Goal: Find specific page/section: Find specific page/section

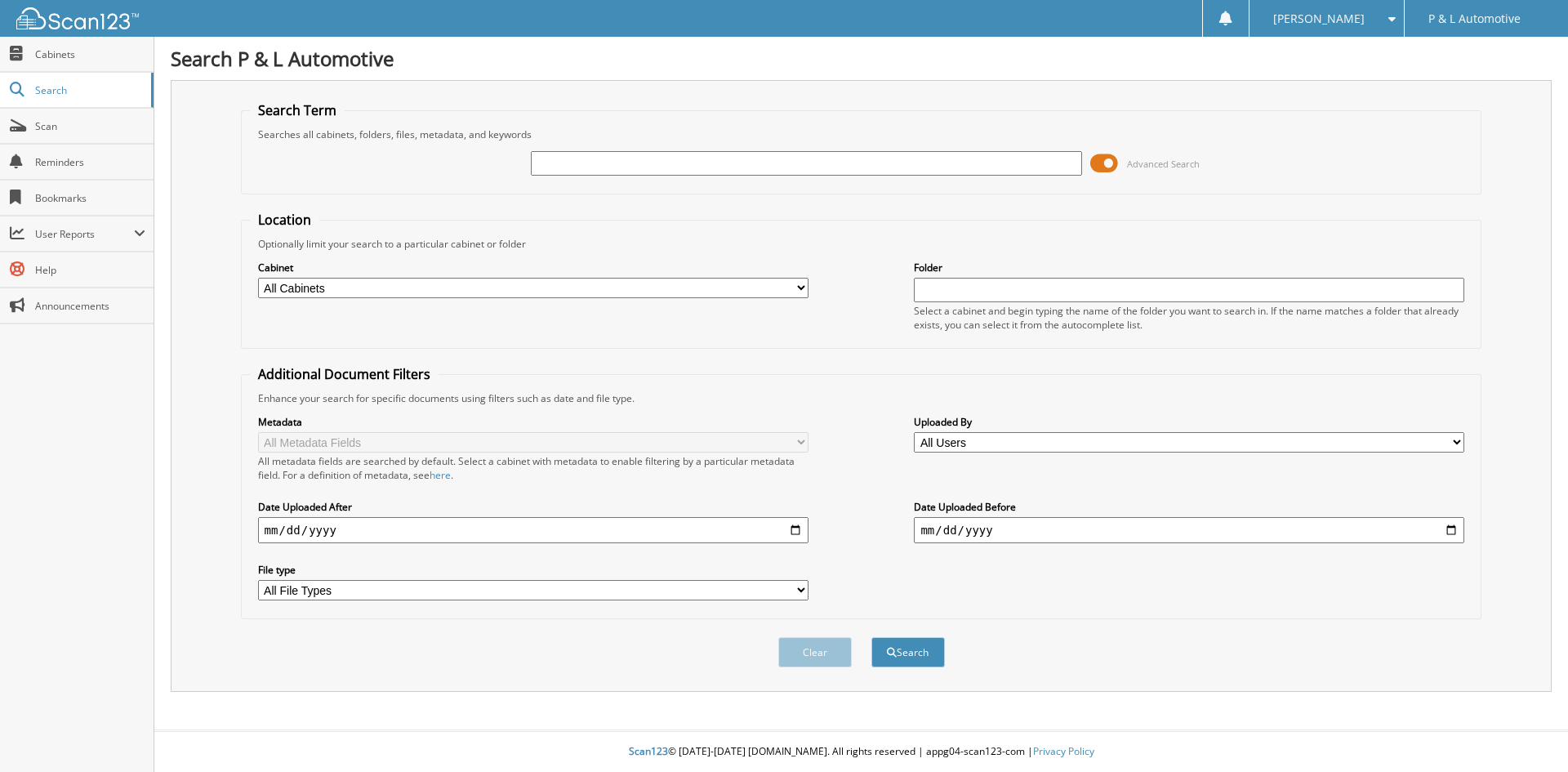
click at [1109, 162] on span at bounding box center [1104, 163] width 28 height 24
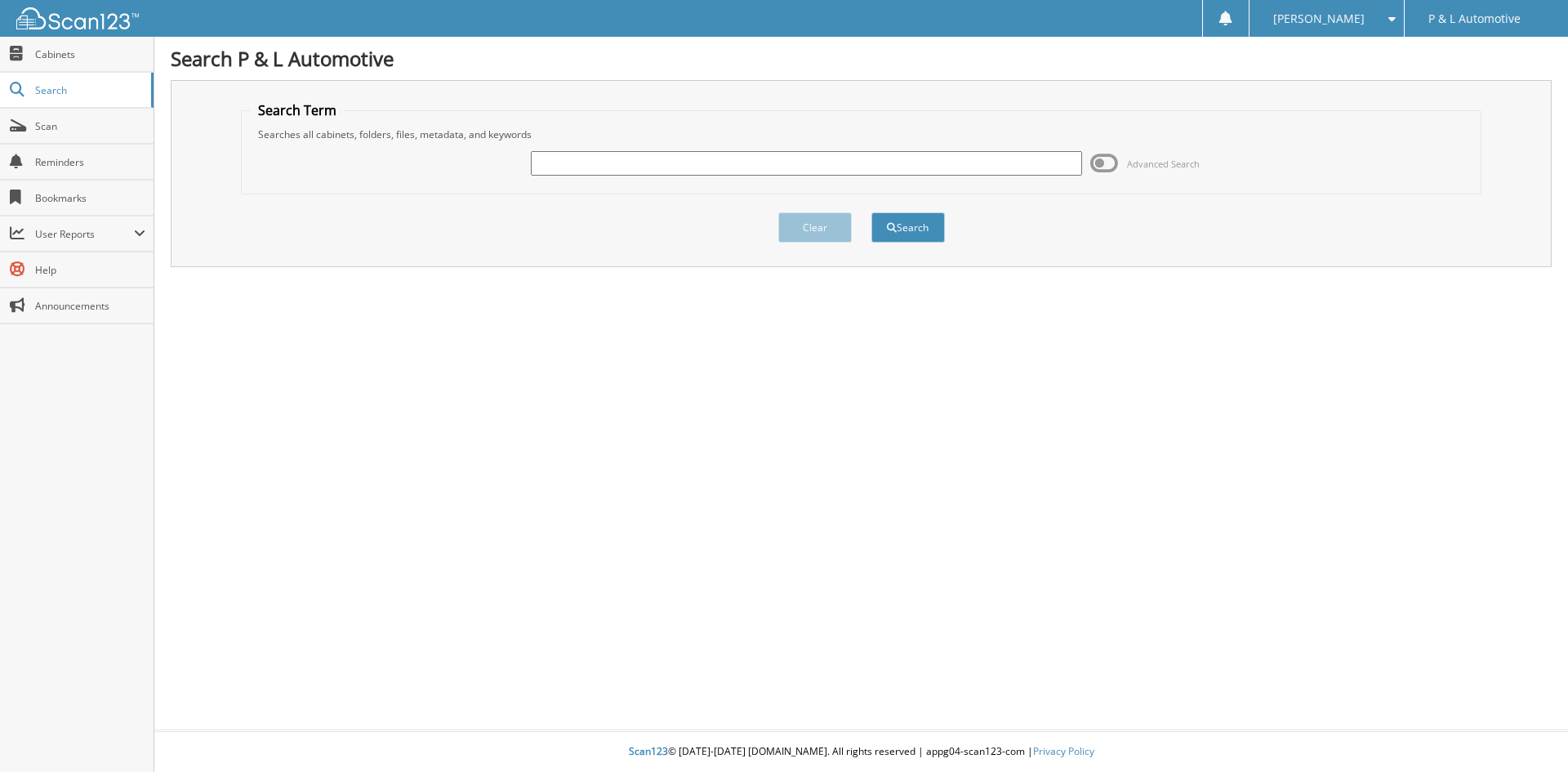
click at [721, 160] on input "text" at bounding box center [807, 163] width 551 height 24
type input "[PERSON_NAME]"
click at [872, 212] on button "Search" at bounding box center [908, 227] width 74 height 30
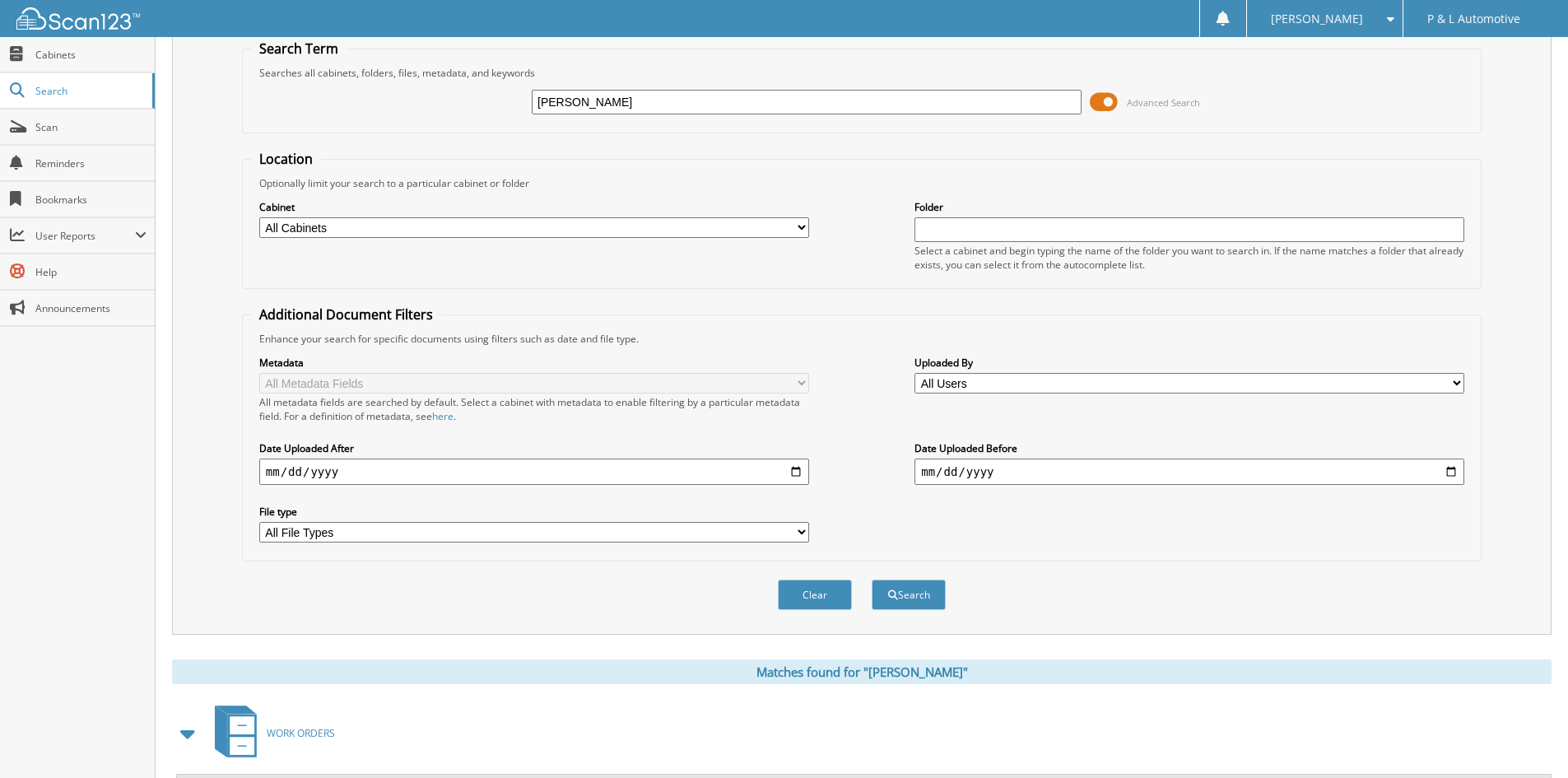
scroll to position [234, 0]
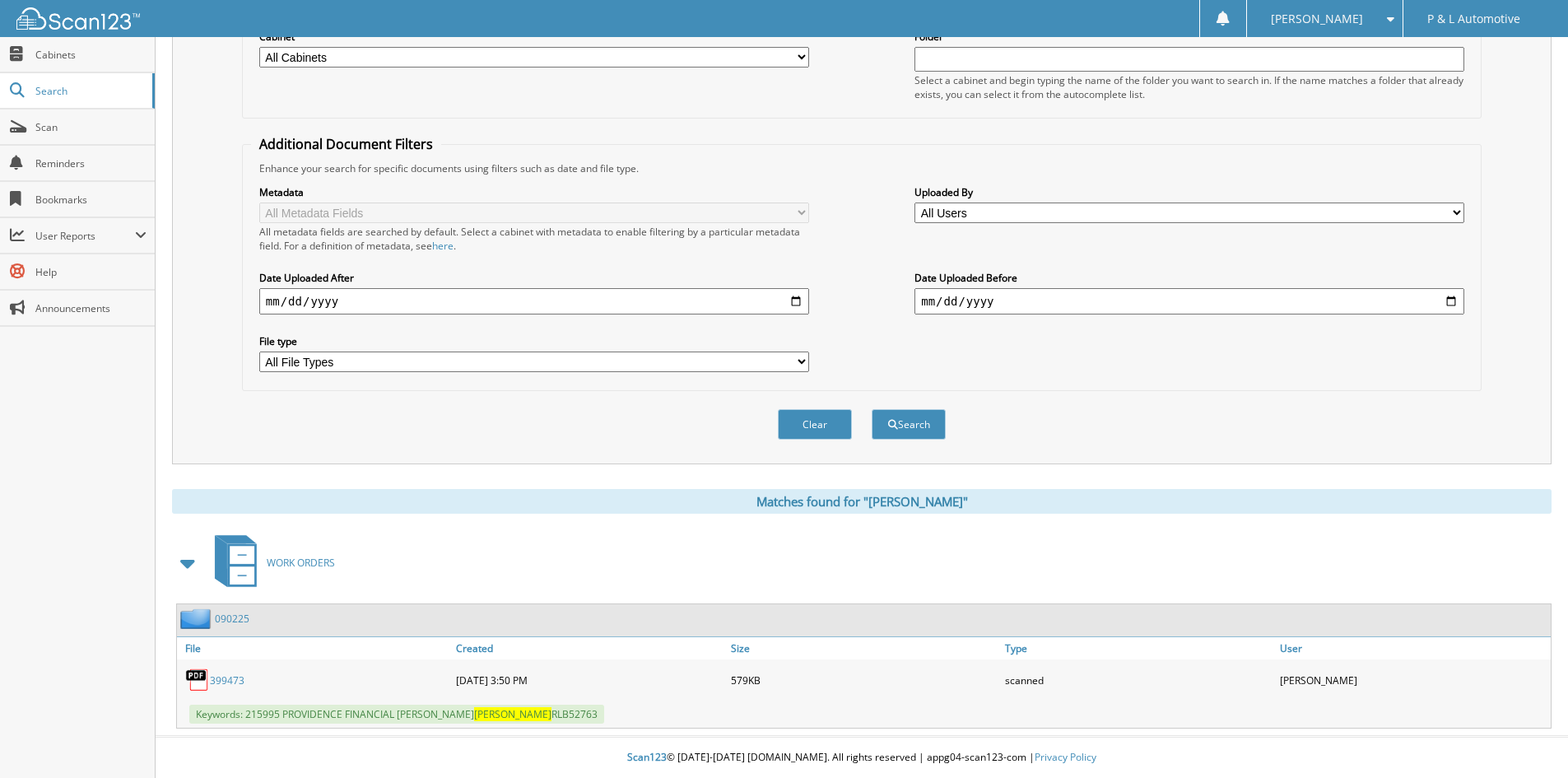
click at [213, 681] on link "399473" at bounding box center [227, 680] width 35 height 14
